Goal: Check status: Verify the current state of an ongoing process or item

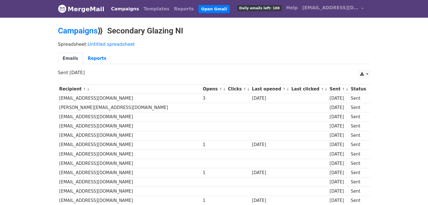
click at [126, 9] on link "Campaigns" at bounding box center [125, 8] width 32 height 11
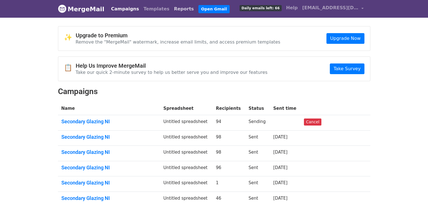
click at [172, 10] on link "Reports" at bounding box center [184, 8] width 24 height 11
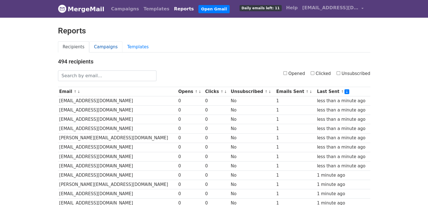
click at [96, 48] on link "Campaigns" at bounding box center [105, 47] width 33 height 12
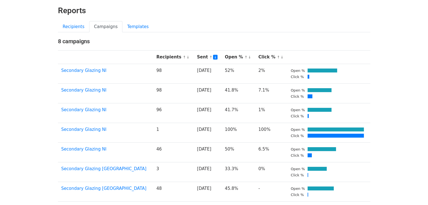
scroll to position [18, 0]
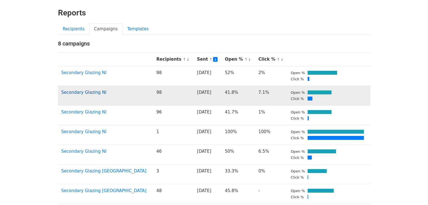
click at [95, 91] on link "Secondary Glazing NI" at bounding box center [83, 92] width 45 height 5
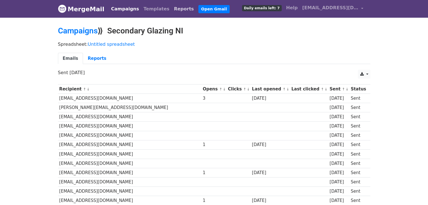
click at [172, 8] on link "Reports" at bounding box center [184, 8] width 24 height 11
click at [121, 9] on link "Campaigns" at bounding box center [125, 8] width 32 height 11
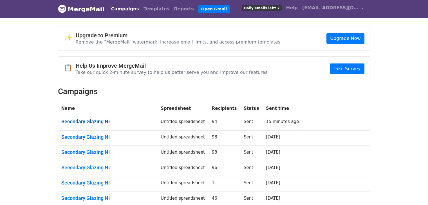
click at [106, 122] on link "Secondary Glazing NI" at bounding box center [107, 122] width 93 height 6
